Goal: Use online tool/utility

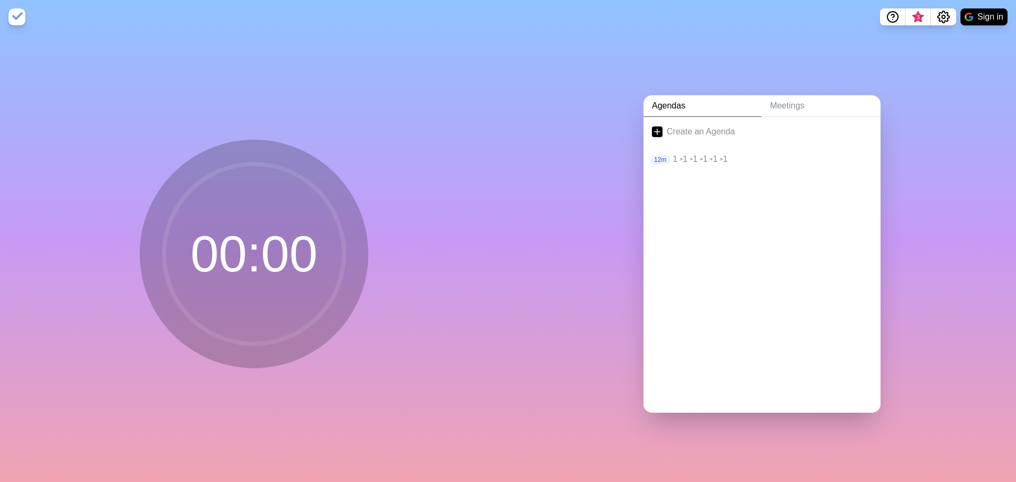
click at [697, 177] on div at bounding box center [761, 193] width 237 height 42
click at [700, 154] on span "•" at bounding box center [701, 158] width 3 height 9
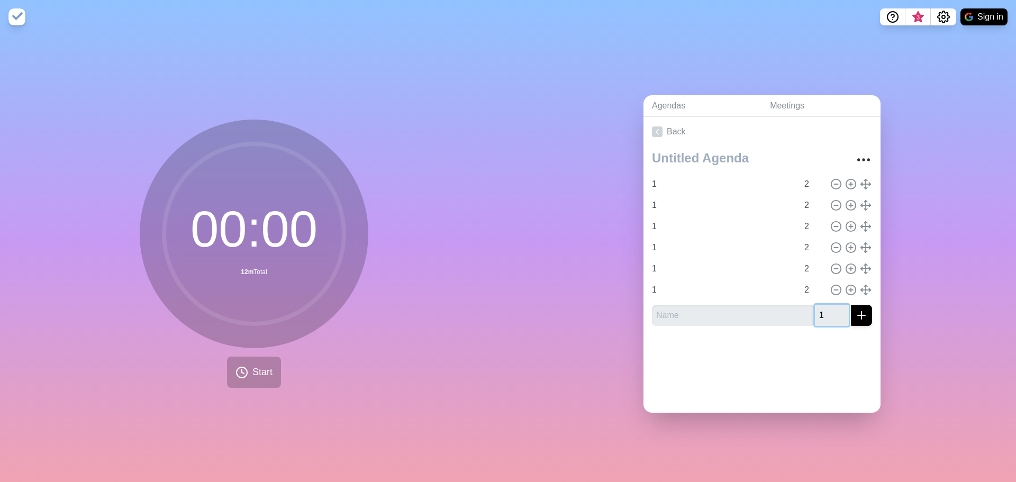
click at [828, 309] on input "1" at bounding box center [832, 315] width 34 height 21
type input "1"
type input "2"
click at [860, 316] on button "submit" at bounding box center [861, 315] width 21 height 21
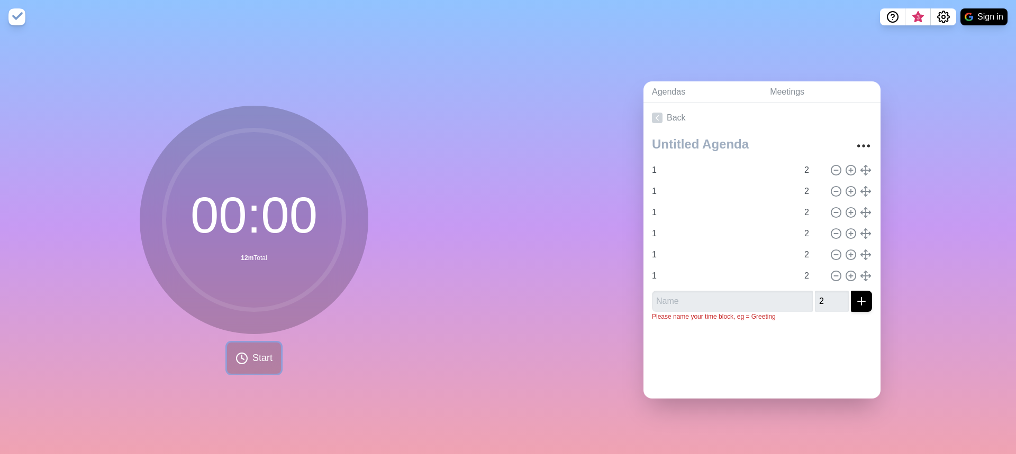
click at [256, 351] on span "Start" at bounding box center [262, 358] width 20 height 14
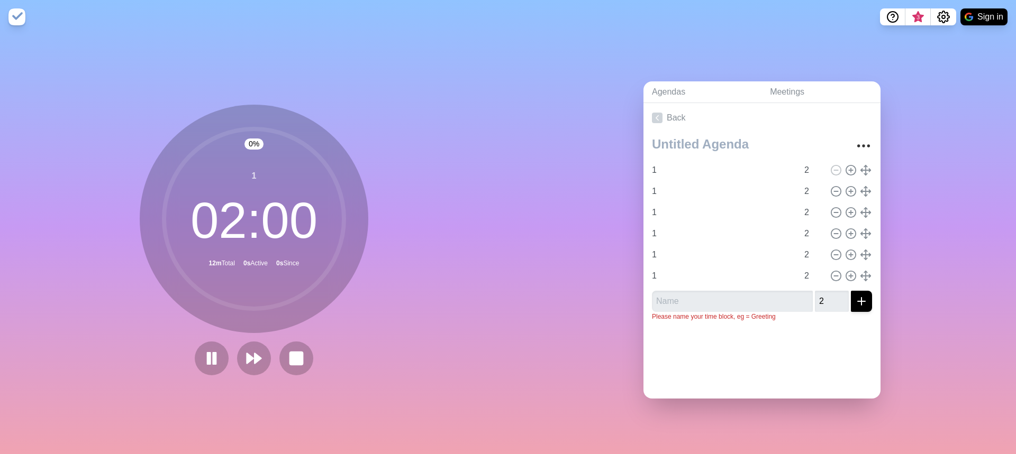
click at [380, 348] on div "0 % 1 02 : 00 12m Total 0s Active 0s Since" at bounding box center [254, 244] width 508 height 421
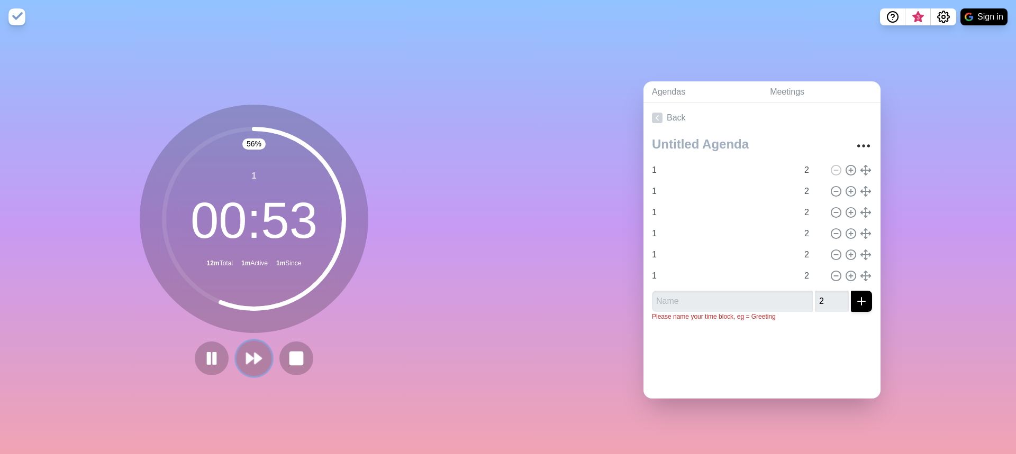
click at [251, 350] on icon at bounding box center [254, 359] width 18 height 18
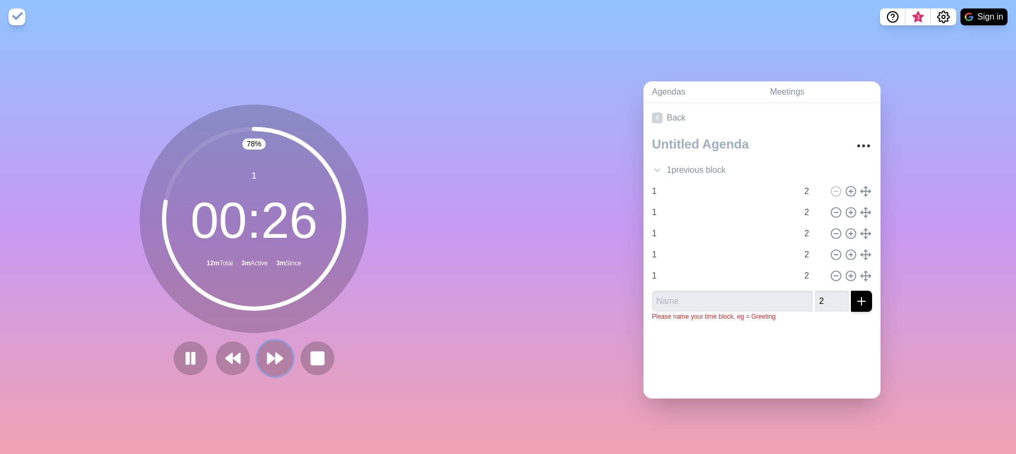
click at [270, 360] on icon at bounding box center [275, 359] width 18 height 18
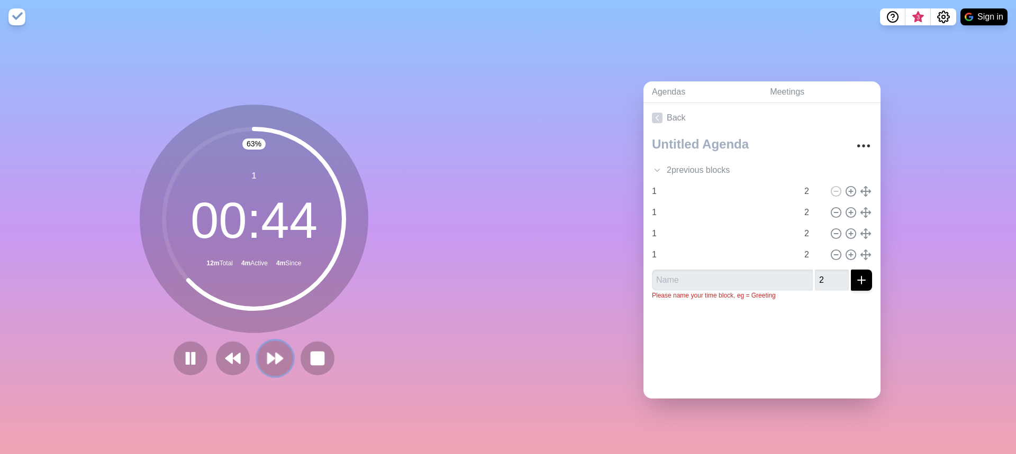
click at [270, 356] on polygon at bounding box center [271, 358] width 7 height 11
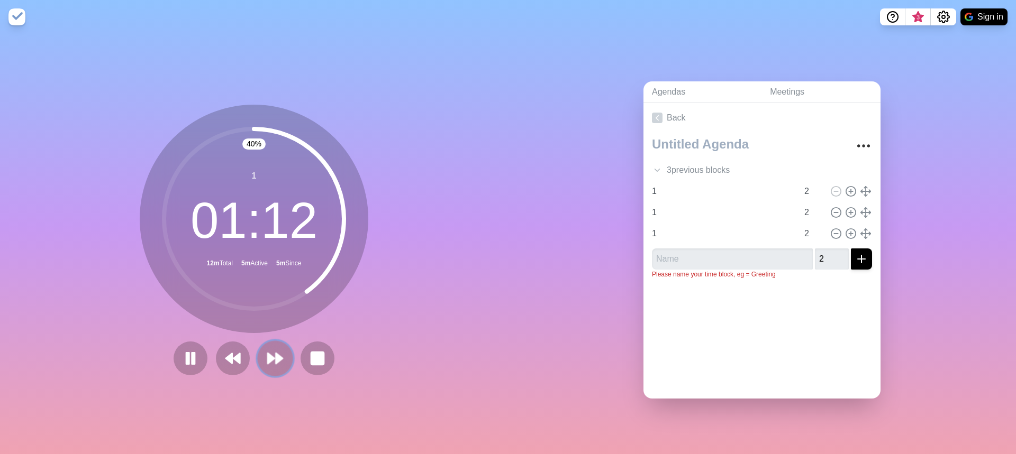
click at [268, 353] on polygon at bounding box center [271, 358] width 7 height 11
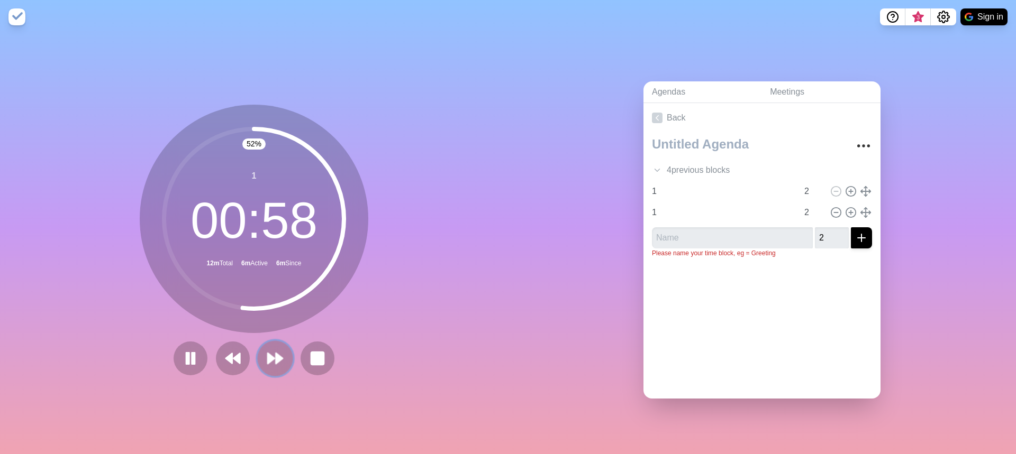
click at [268, 354] on polygon at bounding box center [271, 358] width 7 height 11
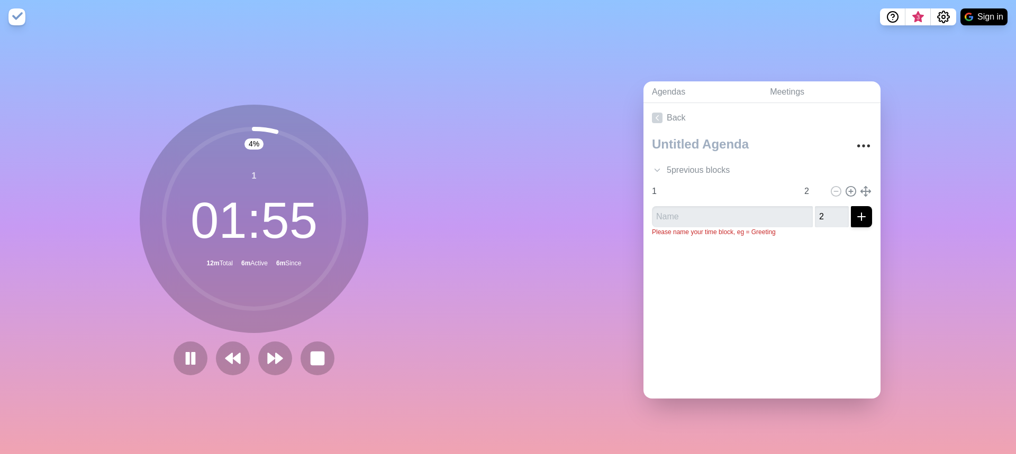
click at [862, 209] on div "5 previous block s 1 2 1 2 1 2 1 2 1 2 1 2 2 Please name your time block, eg = …" at bounding box center [761, 189] width 237 height 113
click at [855, 214] on icon "submit" at bounding box center [861, 217] width 13 height 13
click at [760, 210] on input "text" at bounding box center [732, 216] width 161 height 21
type input "1"
click at [855, 215] on icon "submit" at bounding box center [861, 217] width 13 height 13
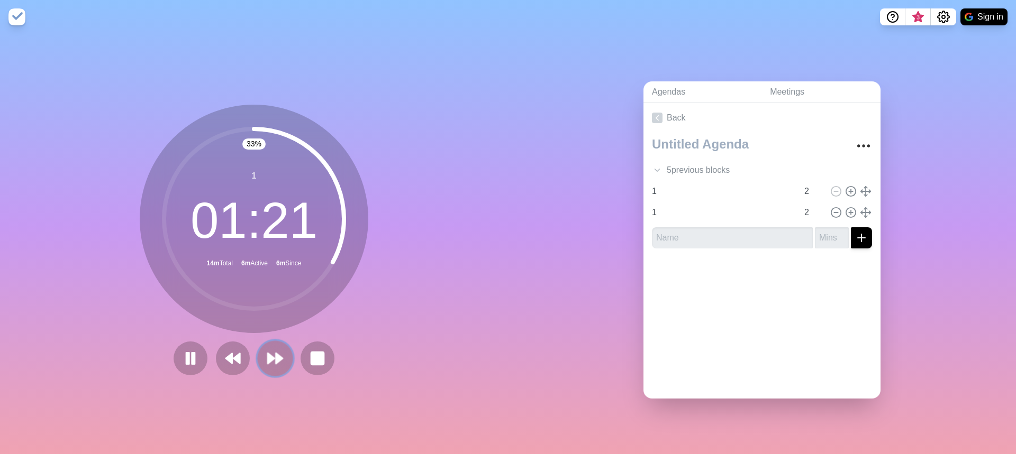
click at [268, 365] on button at bounding box center [274, 358] width 35 height 35
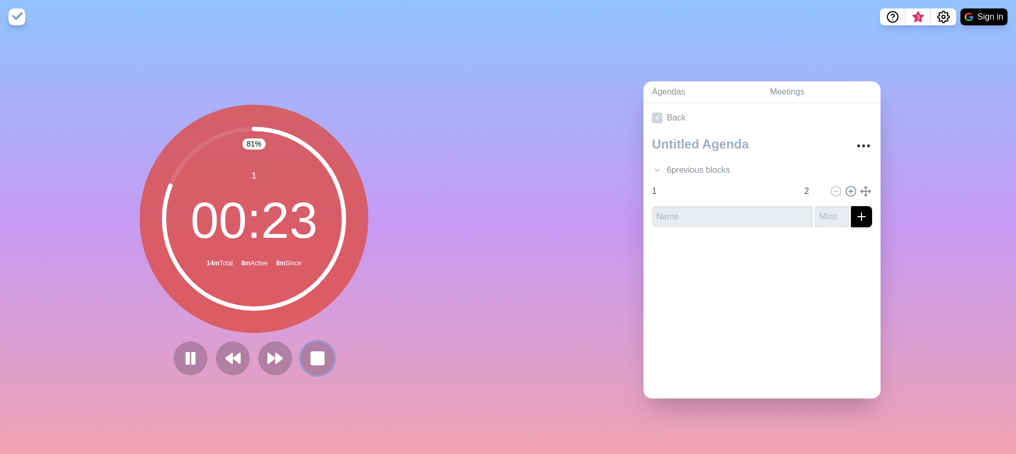
drag, startPoint x: 303, startPoint y: 358, endPoint x: 438, endPoint y: 324, distance: 139.1
click at [303, 358] on button at bounding box center [318, 359] width 34 height 34
